Goal: Information Seeking & Learning: Learn about a topic

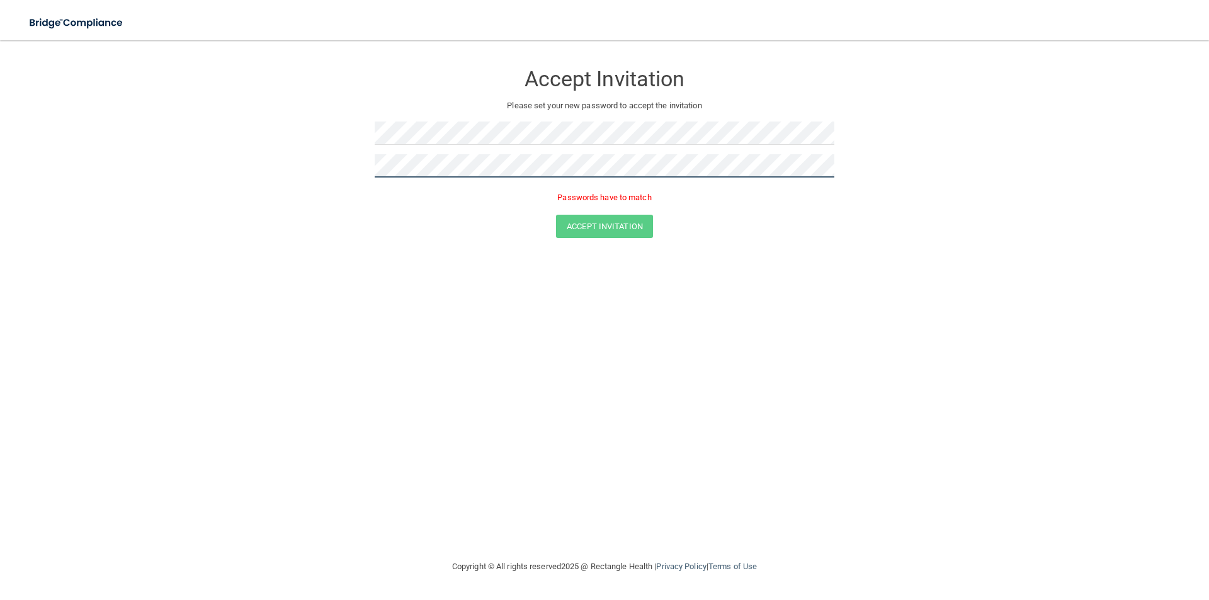
click at [183, 166] on form "Accept Invitation Please set your new password to accept the invitation Passwor…" at bounding box center [604, 153] width 1158 height 200
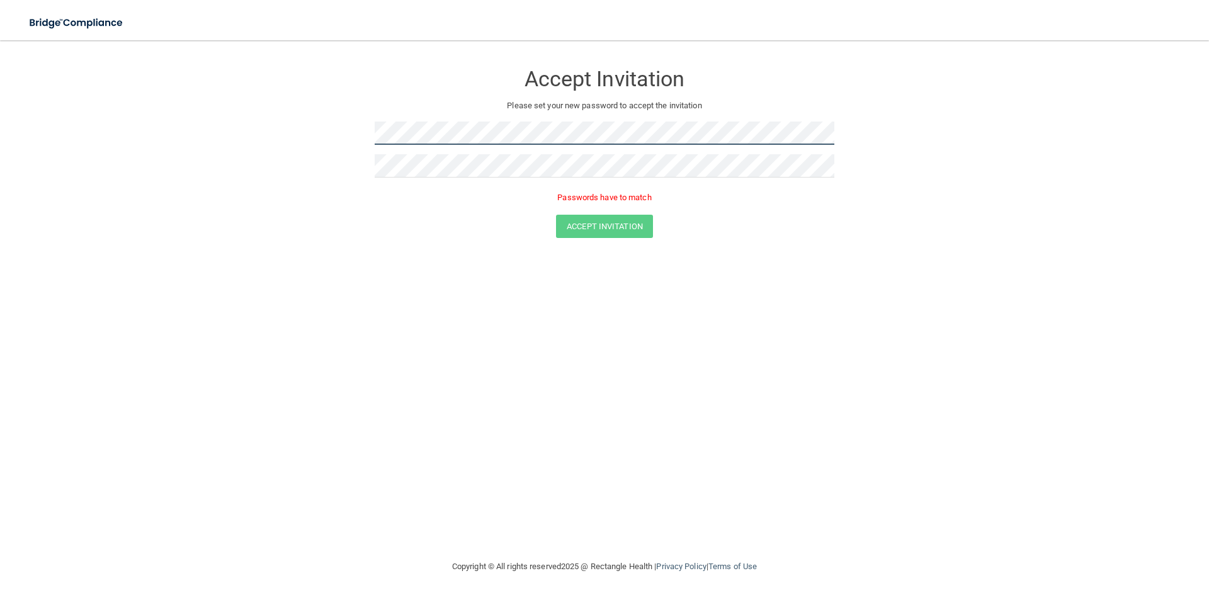
click at [235, 143] on form "Accept Invitation Please set your new password to accept the invitation Passwor…" at bounding box center [604, 153] width 1158 height 200
click at [266, 138] on form "Accept Invitation Please set your new password to accept the invitation Passwor…" at bounding box center [604, 153] width 1158 height 200
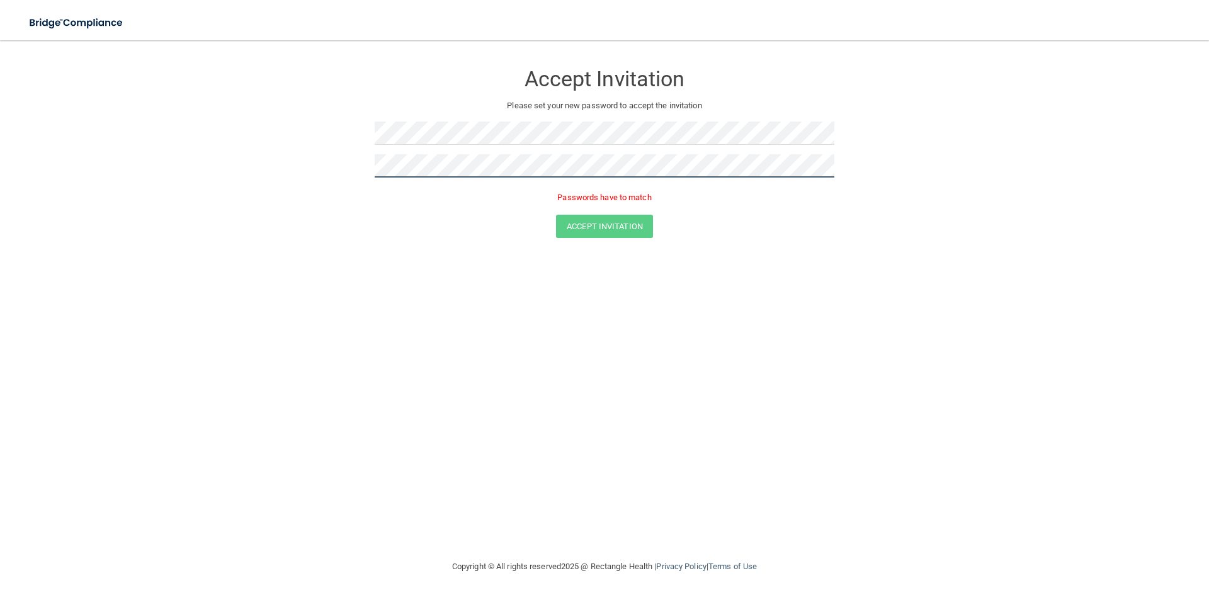
click at [315, 174] on form "Accept Invitation Please set your new password to accept the invitation Passwor…" at bounding box center [604, 153] width 1158 height 200
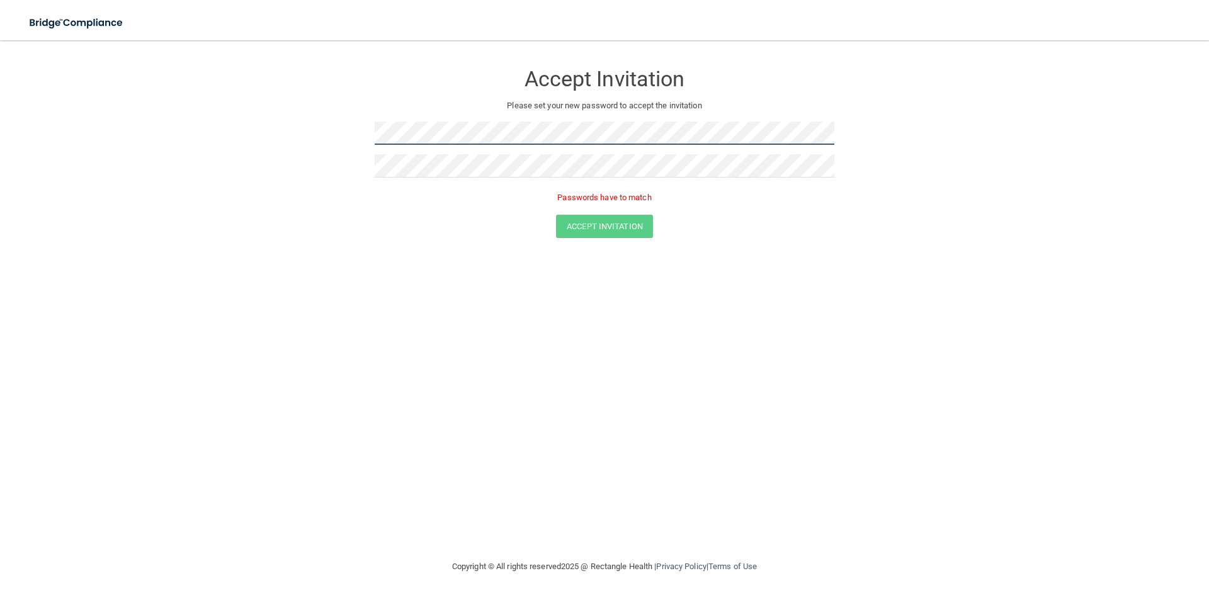
click at [333, 127] on form "Accept Invitation Please set your new password to accept the invitation Passwor…" at bounding box center [604, 153] width 1158 height 200
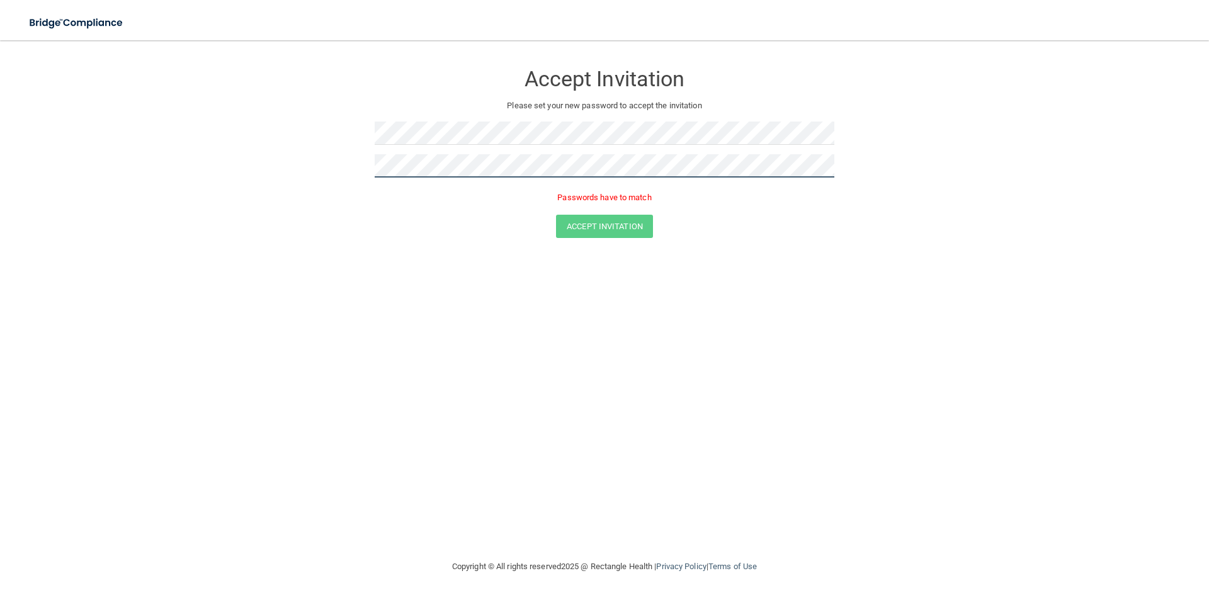
click at [297, 169] on form "Accept Invitation Please set your new password to accept the invitation Passwor…" at bounding box center [604, 153] width 1158 height 200
click at [556, 215] on button "Accept Invitation" at bounding box center [604, 226] width 97 height 23
click at [574, 231] on button "Accept Invitation" at bounding box center [604, 226] width 97 height 23
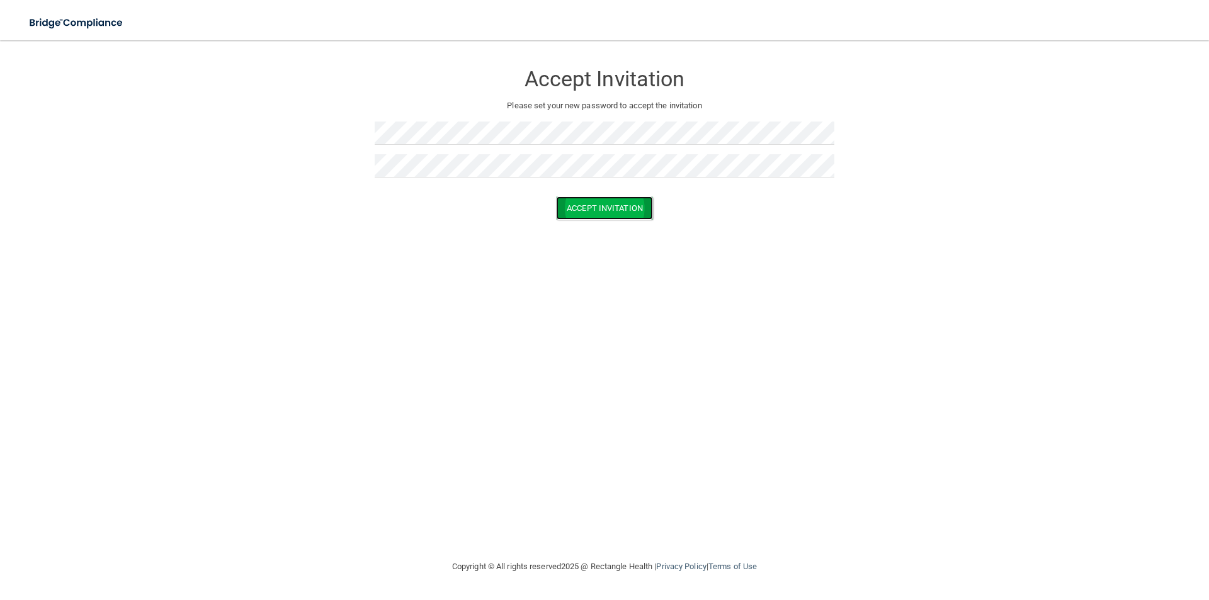
click at [574, 214] on button "Accept Invitation" at bounding box center [604, 207] width 97 height 23
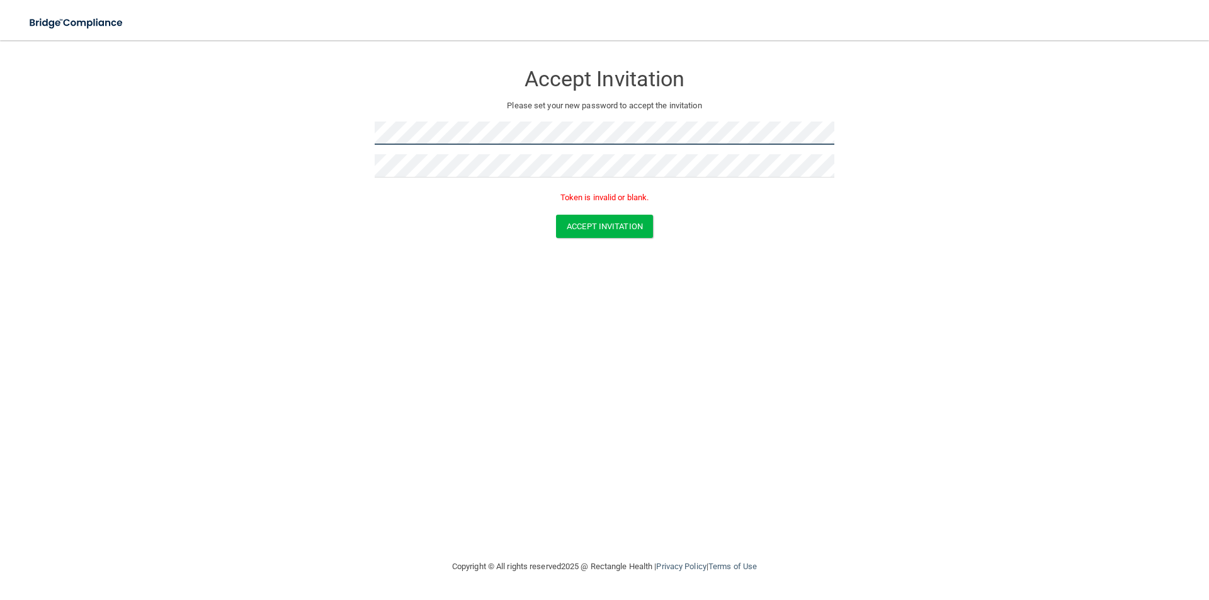
click at [302, 130] on form "Accept Invitation Please set your new password to accept the invitation Token i…" at bounding box center [604, 153] width 1158 height 200
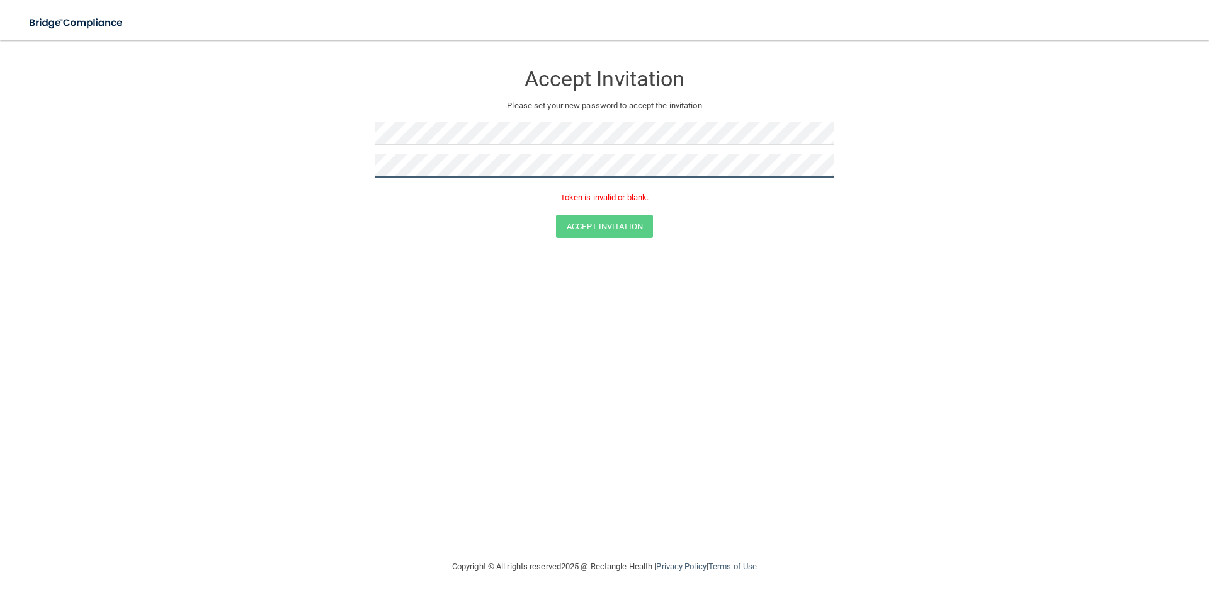
click at [242, 182] on form "Accept Invitation Please set your new password to accept the invitation Token i…" at bounding box center [604, 153] width 1158 height 200
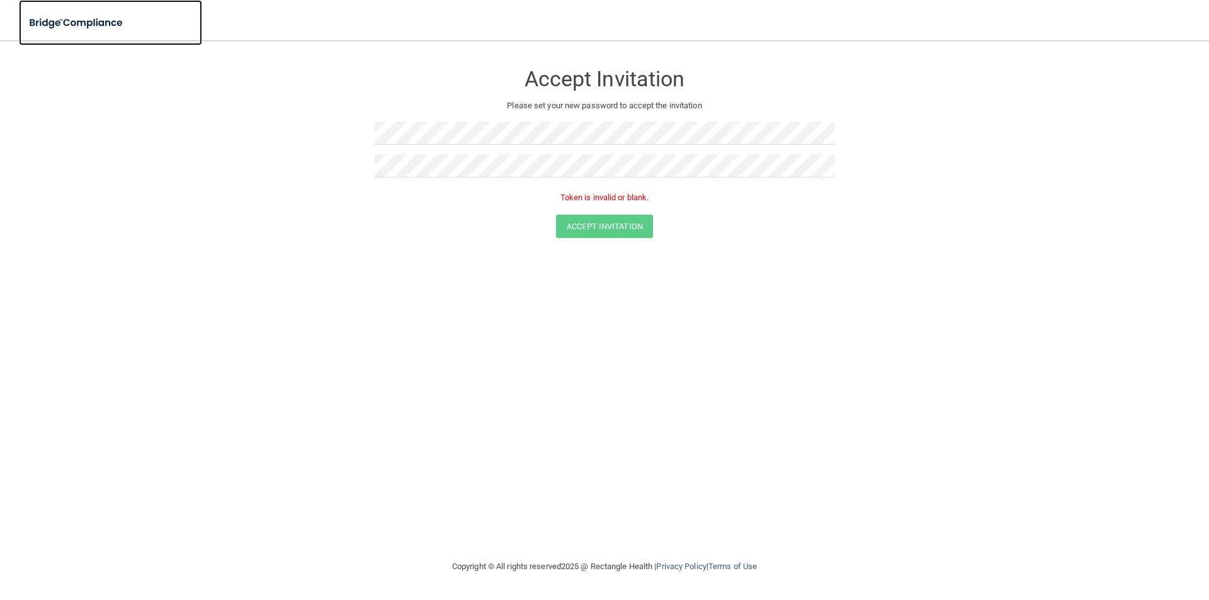
click at [74, 28] on img at bounding box center [77, 23] width 116 height 26
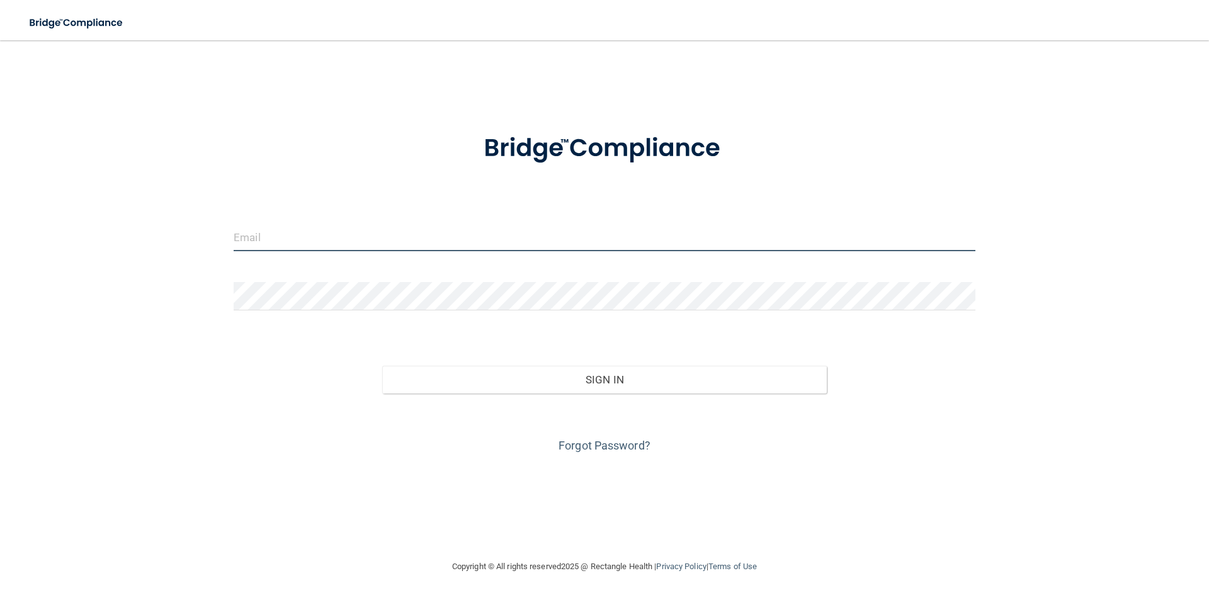
drag, startPoint x: 249, startPoint y: 237, endPoint x: 252, endPoint y: 229, distance: 8.0
click at [249, 237] on input "email" at bounding box center [605, 237] width 742 height 28
type input "[PERSON_NAME][EMAIL_ADDRESS][DOMAIN_NAME]"
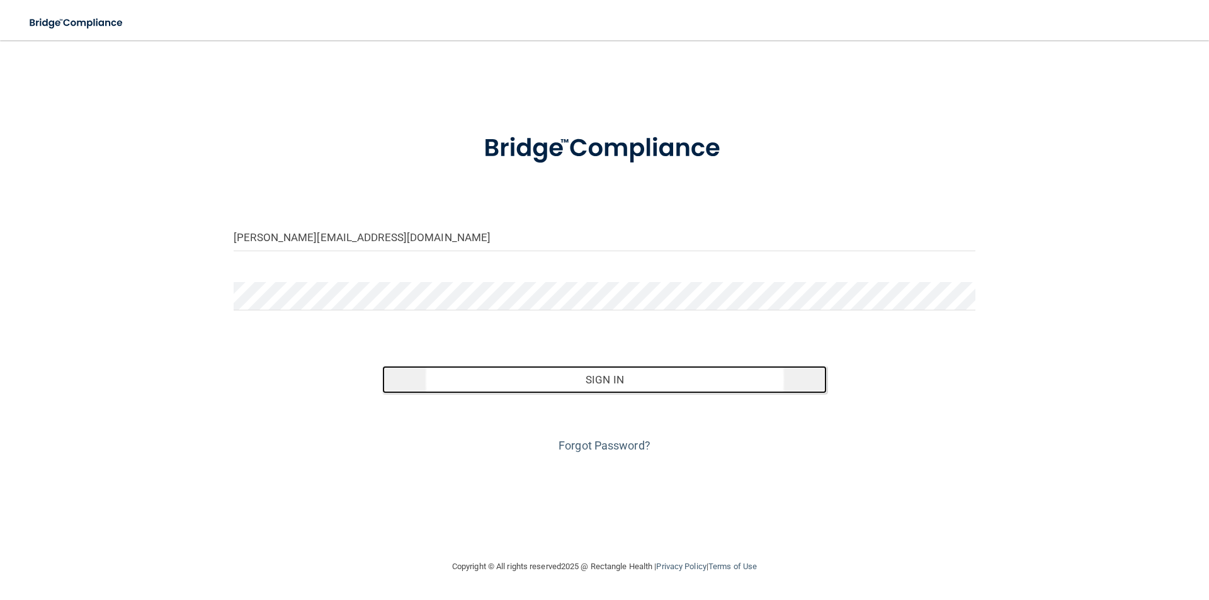
click at [613, 380] on button "Sign In" at bounding box center [604, 380] width 445 height 28
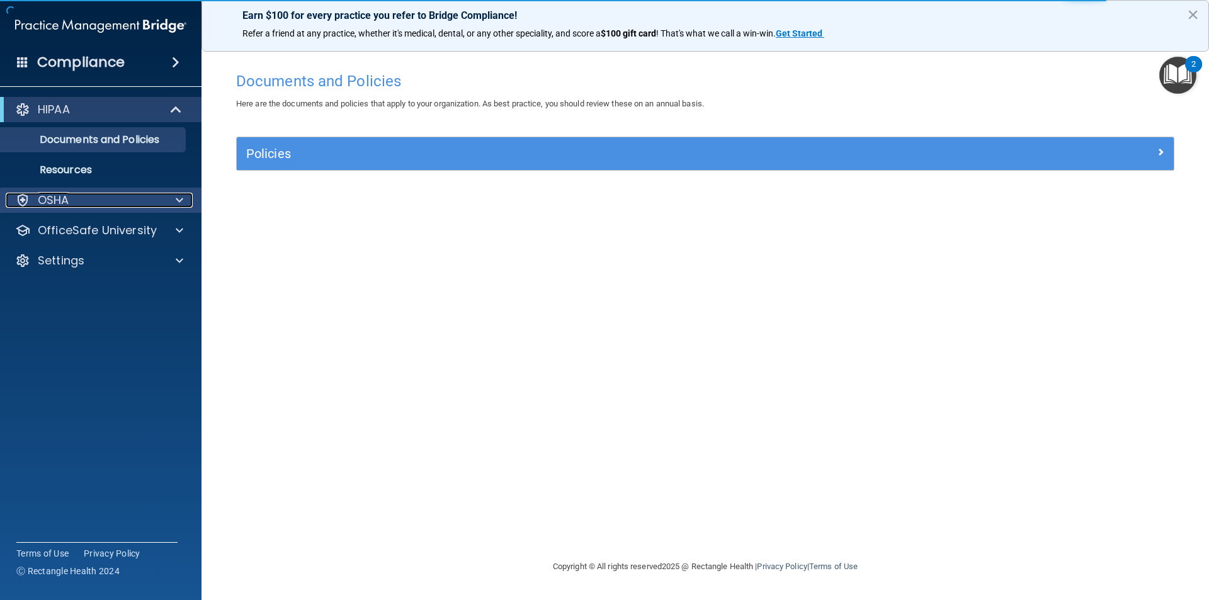
click at [127, 205] on div "OSHA" at bounding box center [84, 200] width 156 height 15
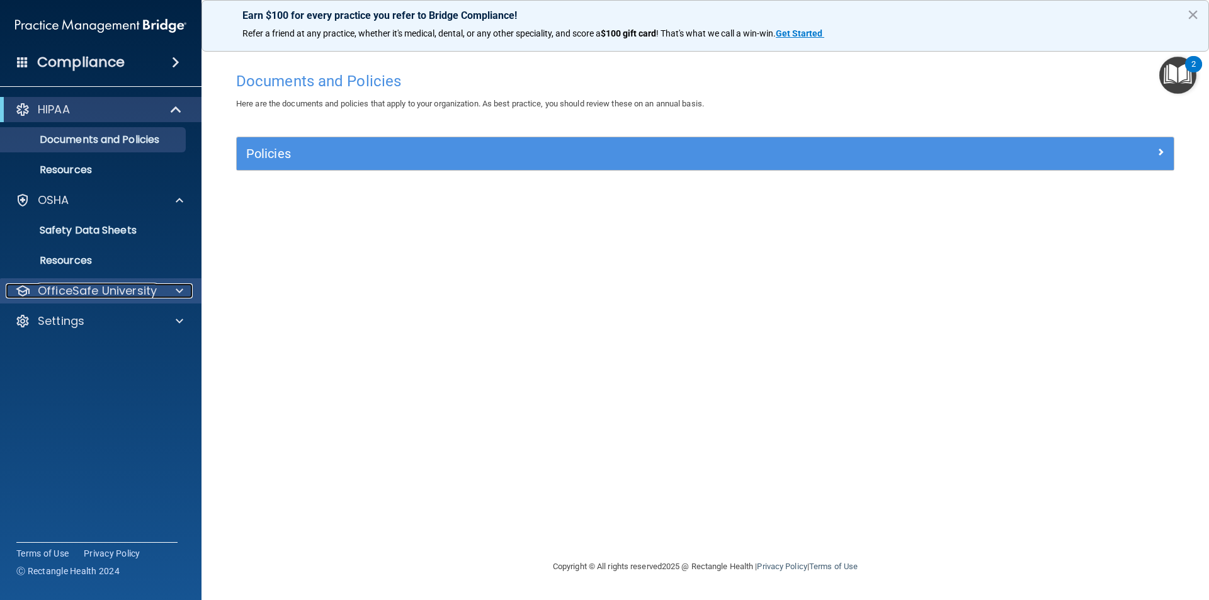
click at [128, 296] on p "OfficeSafe University" at bounding box center [97, 290] width 119 height 15
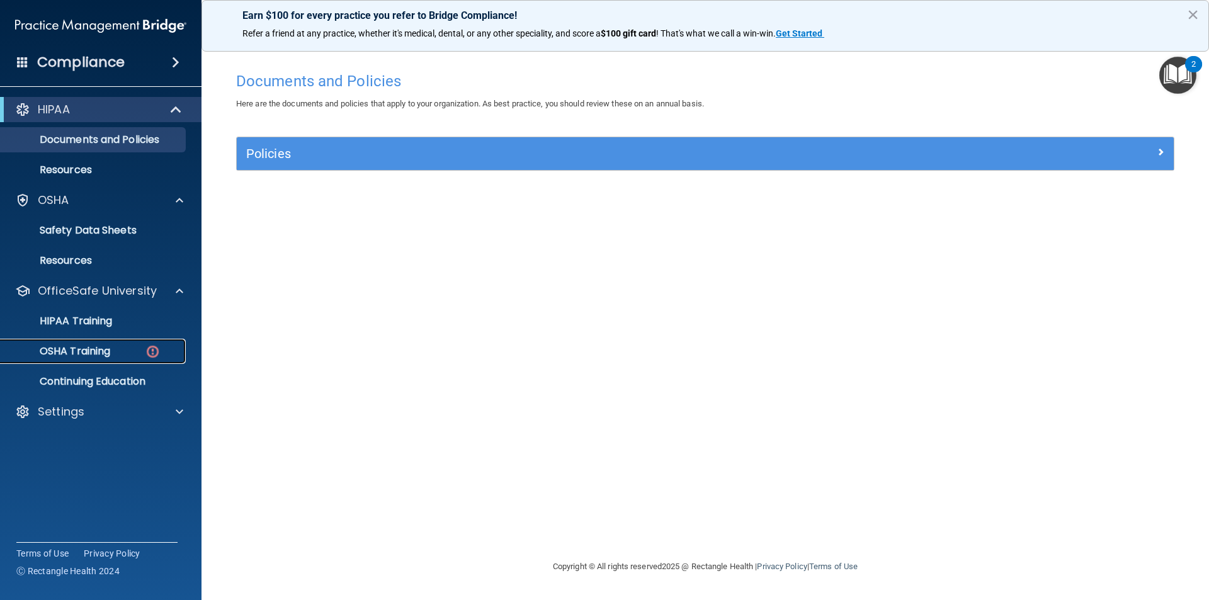
click at [90, 352] on p "OSHA Training" at bounding box center [59, 351] width 102 height 13
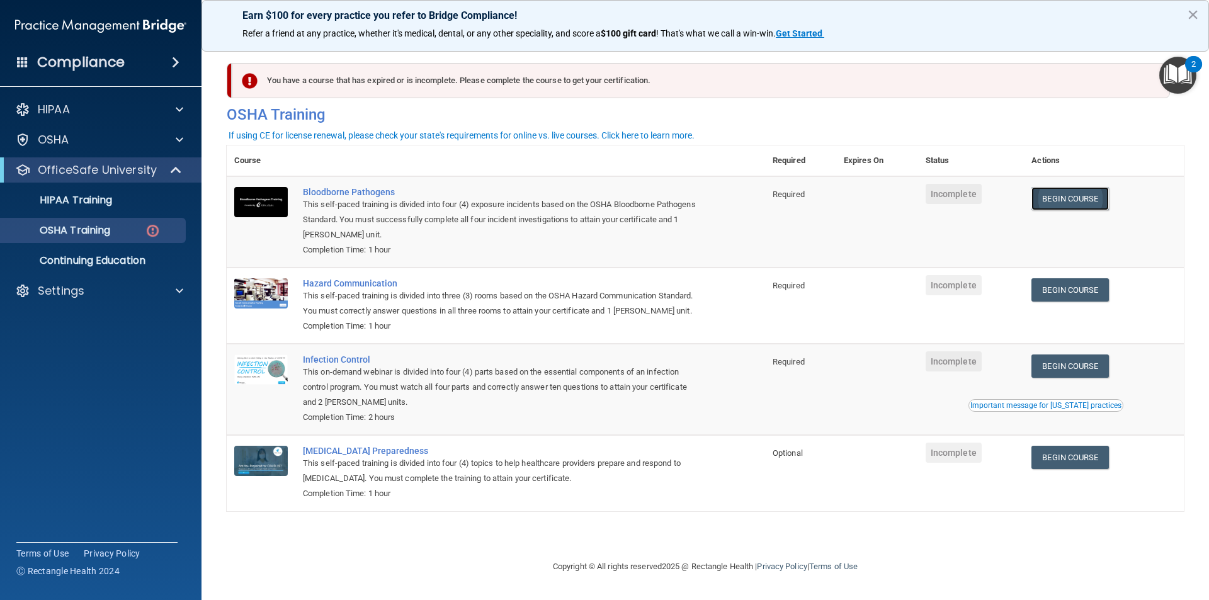
click at [1061, 198] on link "Begin Course" at bounding box center [1069, 198] width 77 height 23
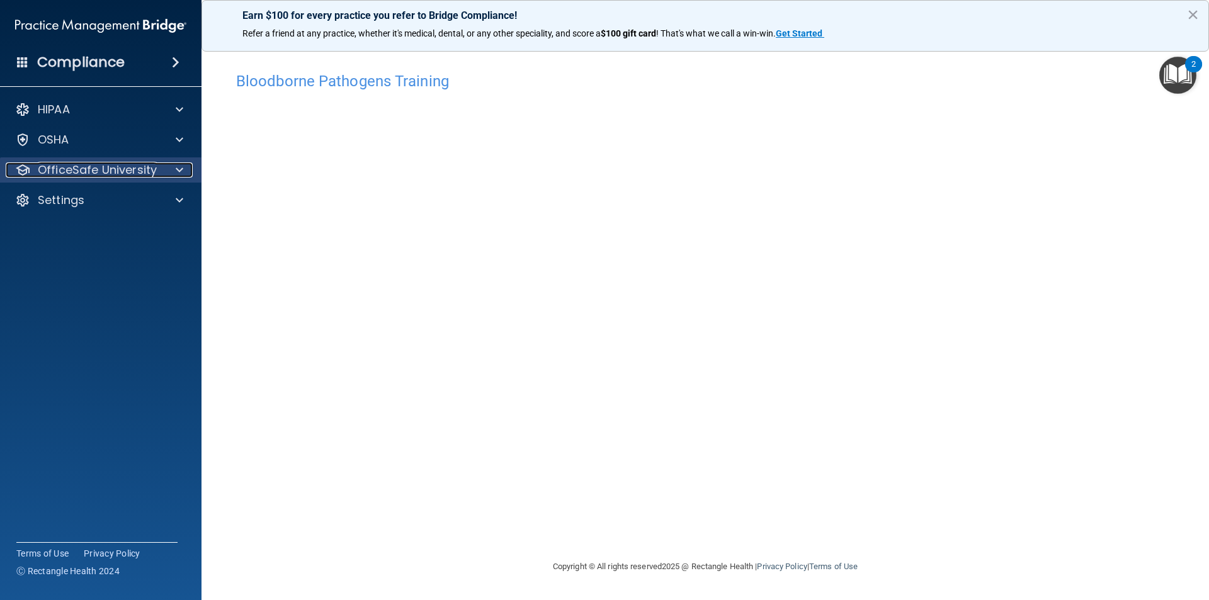
click at [164, 174] on div at bounding box center [177, 169] width 31 height 15
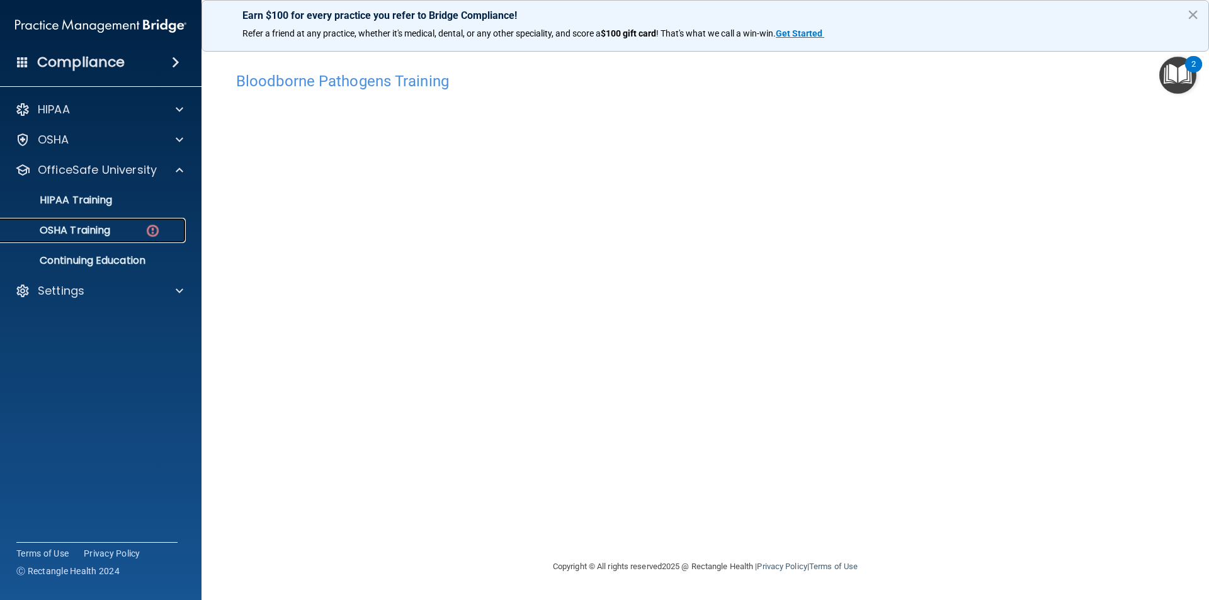
click at [130, 230] on div "OSHA Training" at bounding box center [94, 230] width 172 height 13
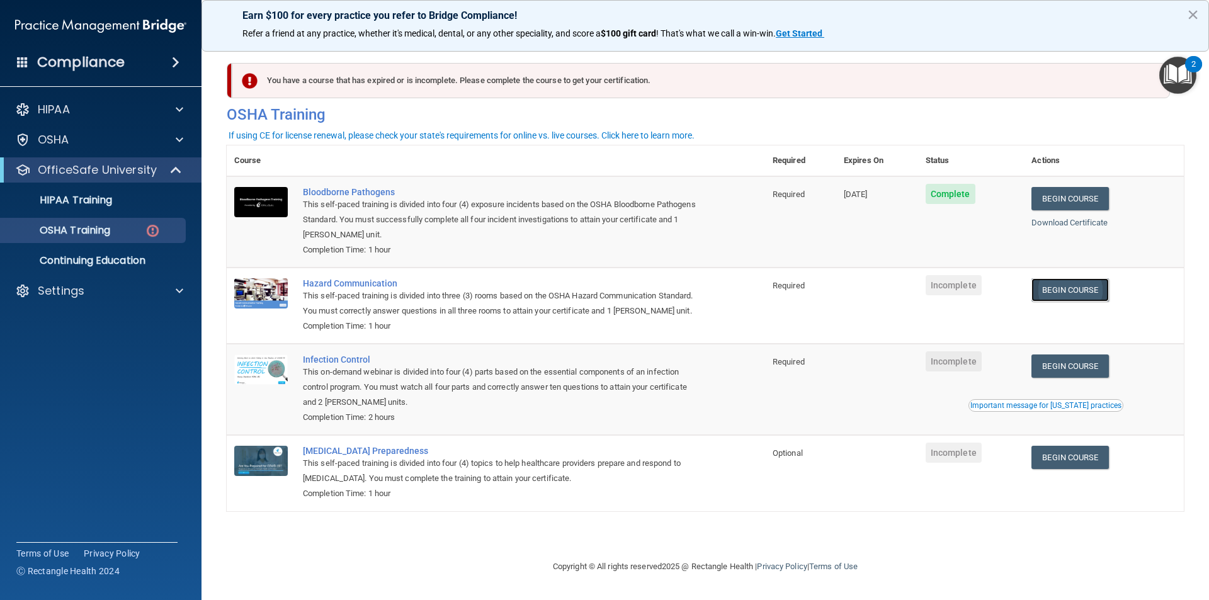
click at [1052, 293] on link "Begin Course" at bounding box center [1069, 289] width 77 height 23
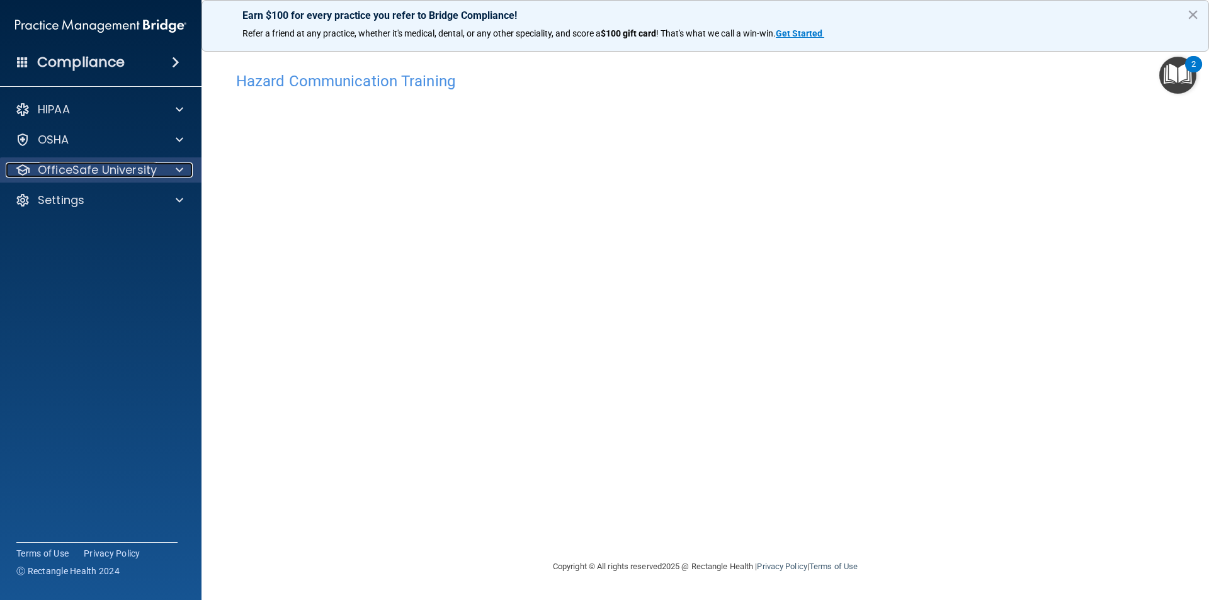
click at [129, 167] on p "OfficeSafe University" at bounding box center [97, 169] width 119 height 15
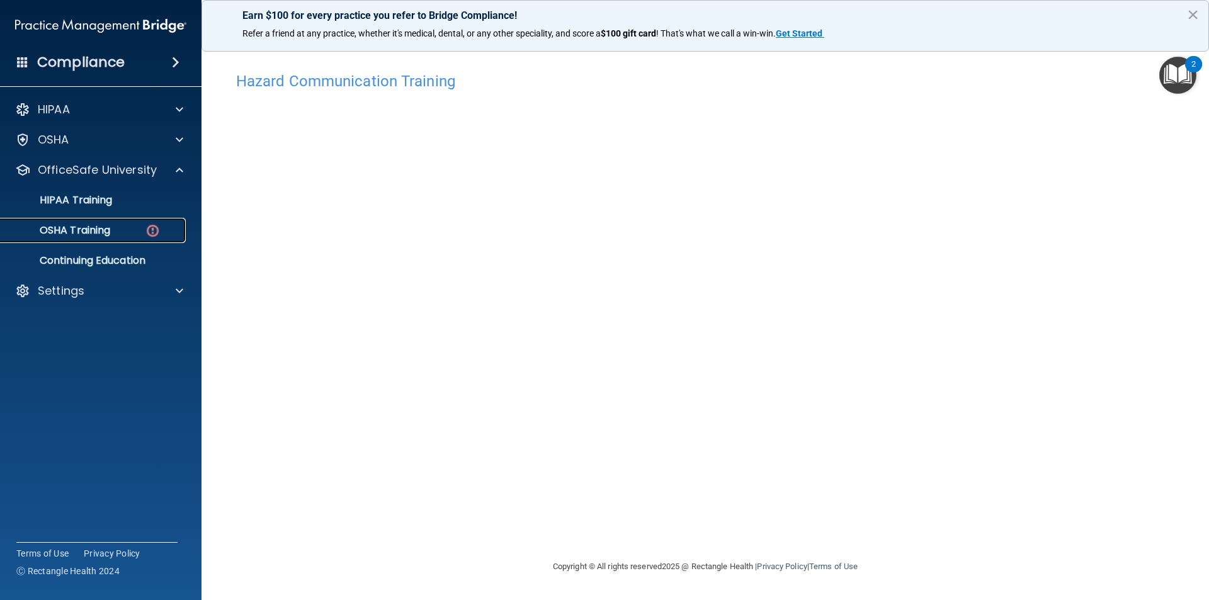
click at [139, 235] on div "OSHA Training" at bounding box center [94, 230] width 172 height 13
